Goal: Find specific page/section: Find specific page/section

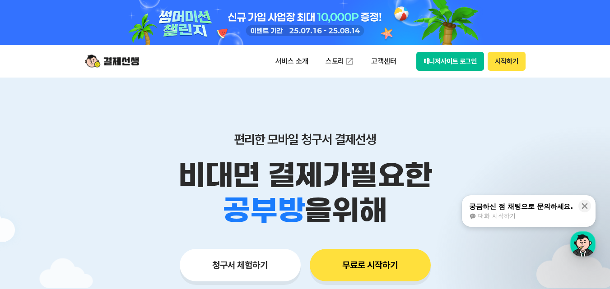
click at [515, 57] on button "시작하기" at bounding box center [506, 61] width 37 height 19
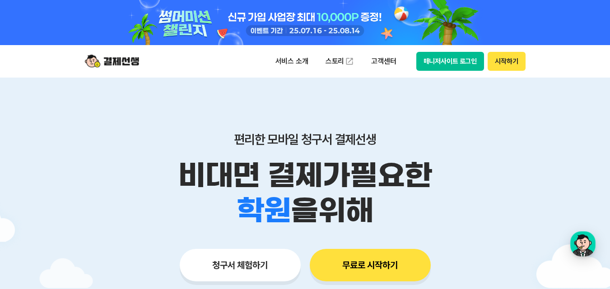
click at [513, 60] on button "시작하기" at bounding box center [506, 61] width 37 height 19
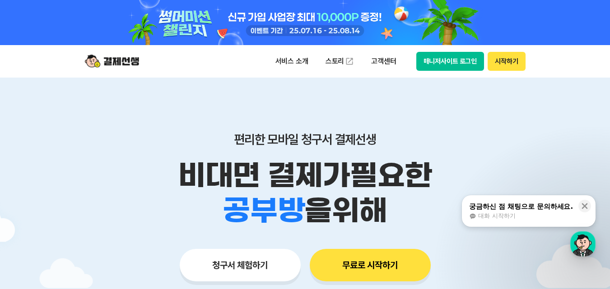
click at [507, 61] on button "시작하기" at bounding box center [506, 61] width 37 height 19
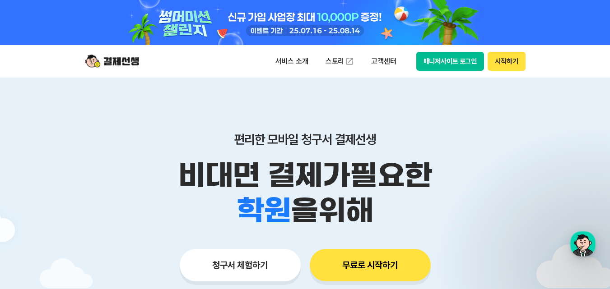
click at [506, 61] on button "시작하기" at bounding box center [506, 61] width 37 height 19
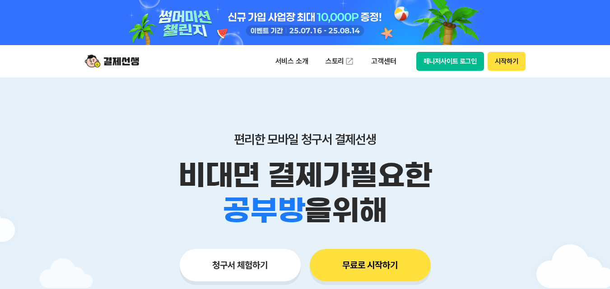
click at [510, 64] on button "시작하기" at bounding box center [506, 61] width 37 height 19
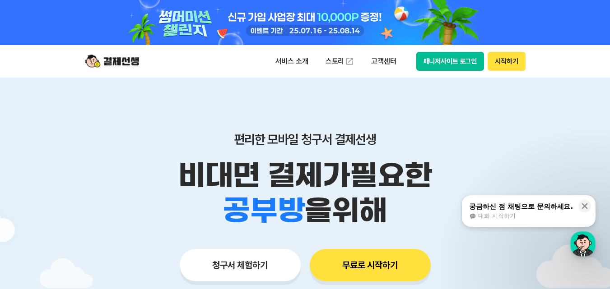
click at [508, 61] on button "시작하기" at bounding box center [506, 61] width 37 height 19
